Goal: Find specific page/section: Find specific page/section

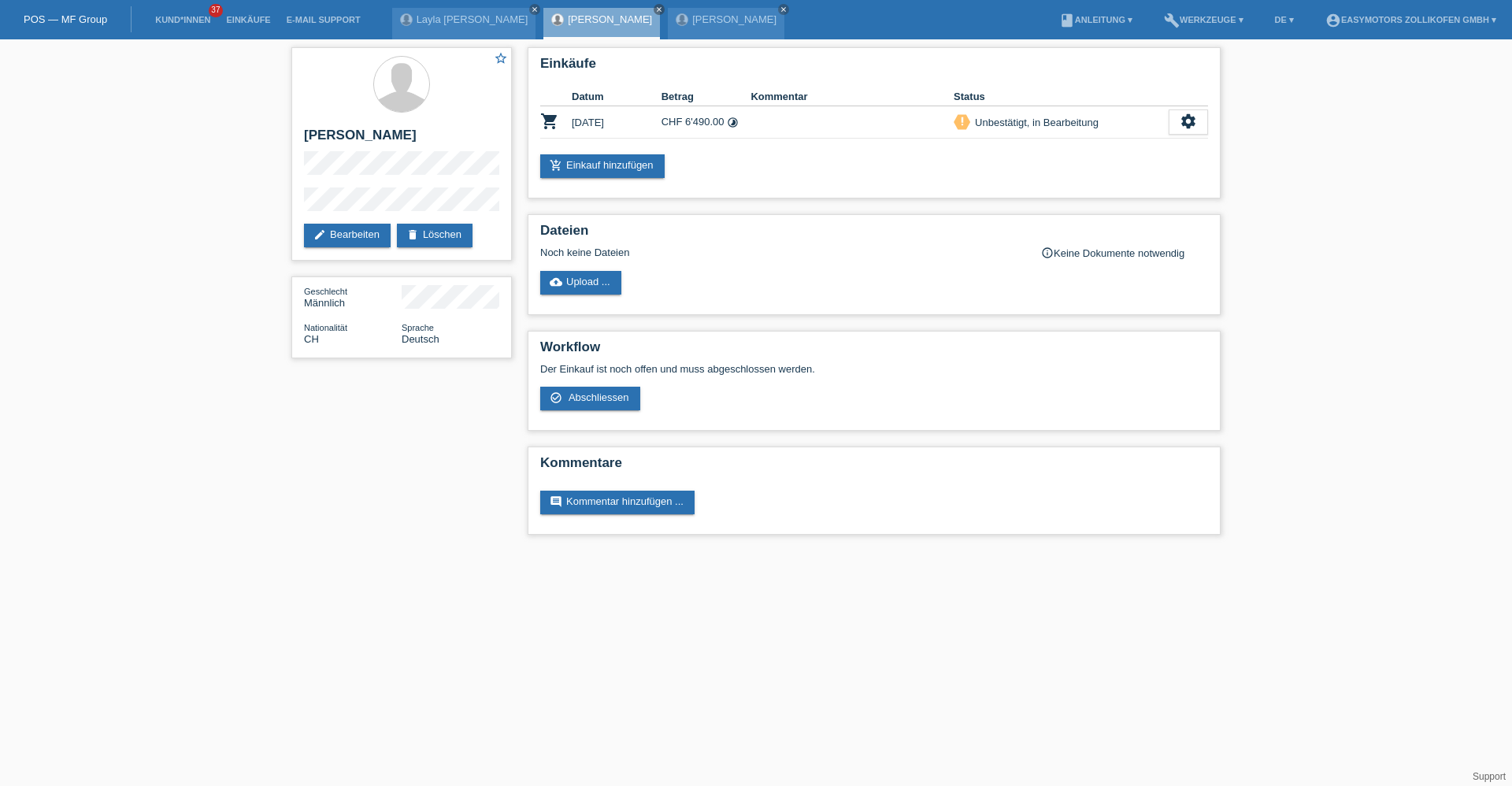
click at [44, 16] on link "POS — MF Group" at bounding box center [65, 20] width 84 height 12
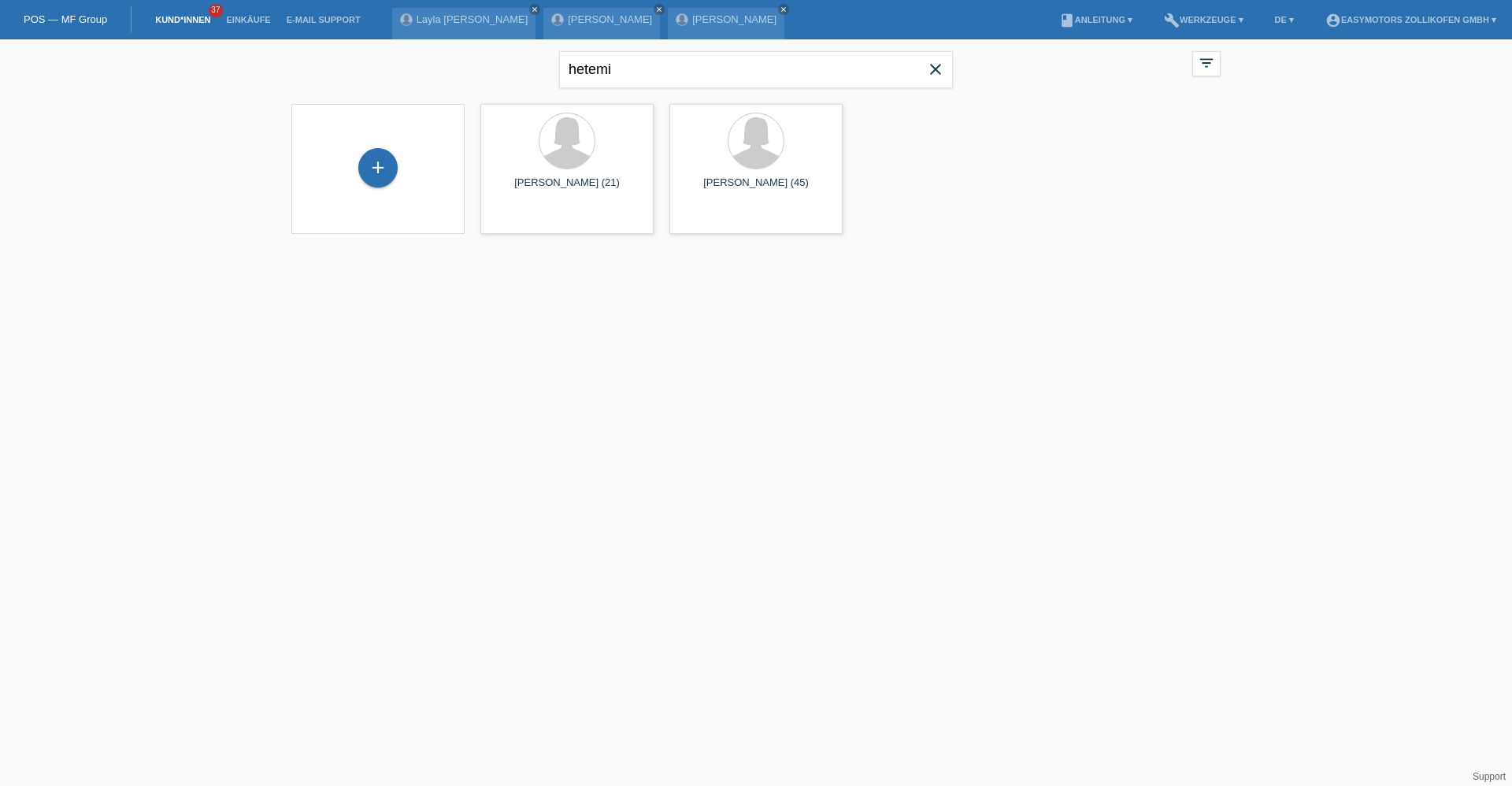
click at [925, 69] on span "close" at bounding box center [935, 71] width 32 height 23
click at [811, 73] on input "text" at bounding box center [756, 69] width 394 height 37
type input "[PERSON_NAME]"
click at [936, 66] on icon "close" at bounding box center [935, 69] width 19 height 19
